Goal: Browse casually: Explore the website without a specific task or goal

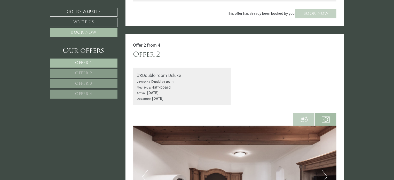
scroll to position [491, 0]
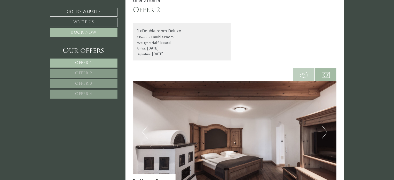
click at [326, 75] on img at bounding box center [326, 75] width 8 height 8
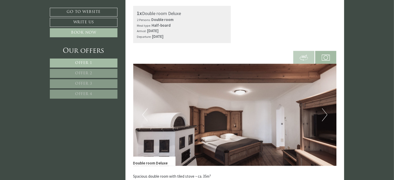
scroll to position [517, 0]
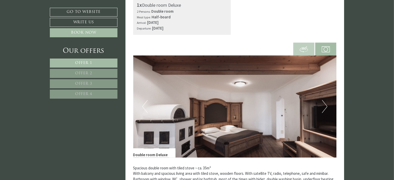
click at [325, 48] on img at bounding box center [326, 49] width 8 height 8
click at [300, 48] on img at bounding box center [304, 49] width 8 height 8
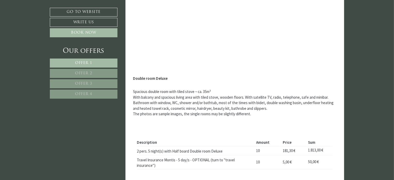
scroll to position [491, 0]
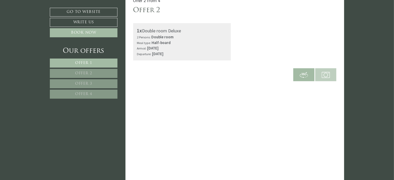
click at [330, 74] on img at bounding box center [326, 75] width 8 height 8
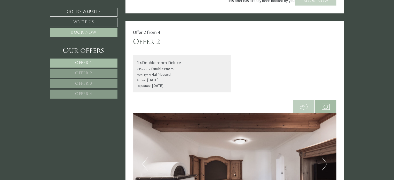
scroll to position [543, 0]
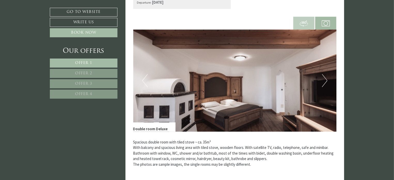
click at [323, 83] on button "Next" at bounding box center [324, 80] width 5 height 13
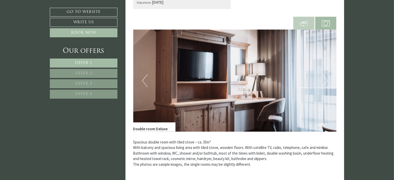
click at [323, 83] on button "Next" at bounding box center [324, 80] width 5 height 13
click at [324, 82] on button "Next" at bounding box center [324, 80] width 5 height 13
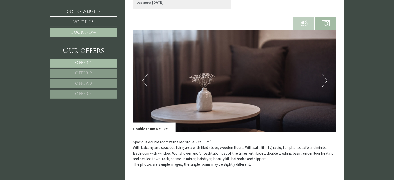
click at [324, 82] on button "Next" at bounding box center [324, 80] width 5 height 13
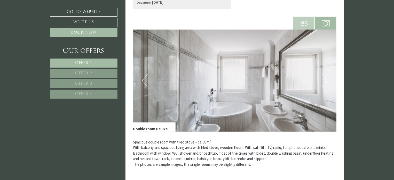
click at [324, 82] on button "Next" at bounding box center [324, 80] width 5 height 13
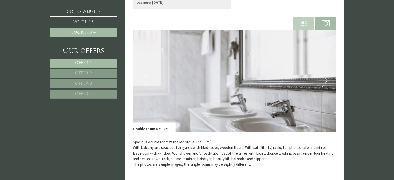
click at [324, 82] on button "Next" at bounding box center [324, 80] width 5 height 13
